Goal: Information Seeking & Learning: Learn about a topic

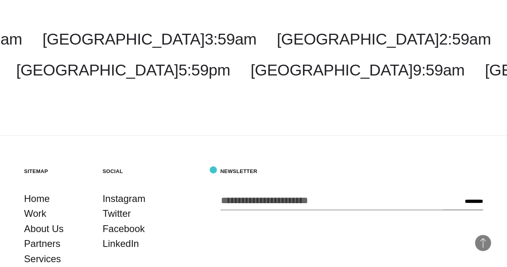
scroll to position [1925, 0]
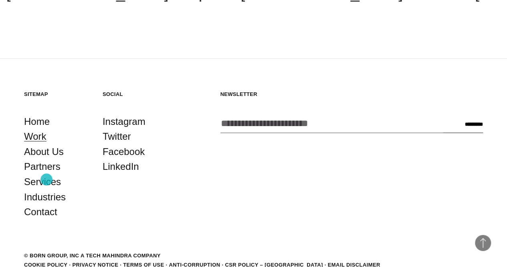
click at [47, 144] on link "Work" at bounding box center [35, 136] width 22 height 15
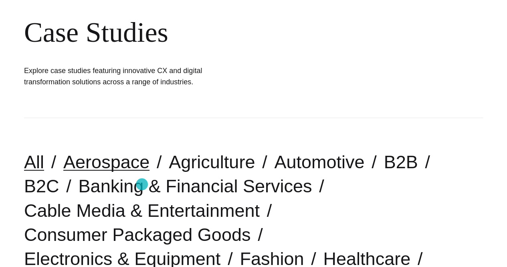
scroll to position [120, 0]
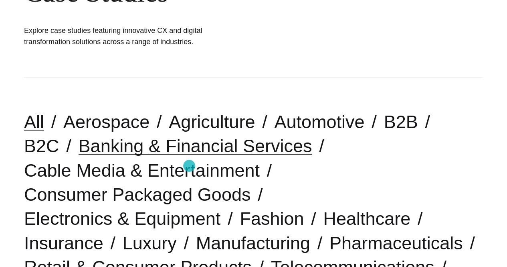
click at [189, 156] on link "Banking & Financial Services" at bounding box center [196, 146] width 234 height 20
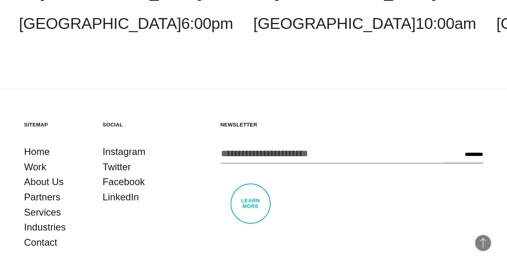
scroll to position [922, 0]
